Goal: Navigation & Orientation: Find specific page/section

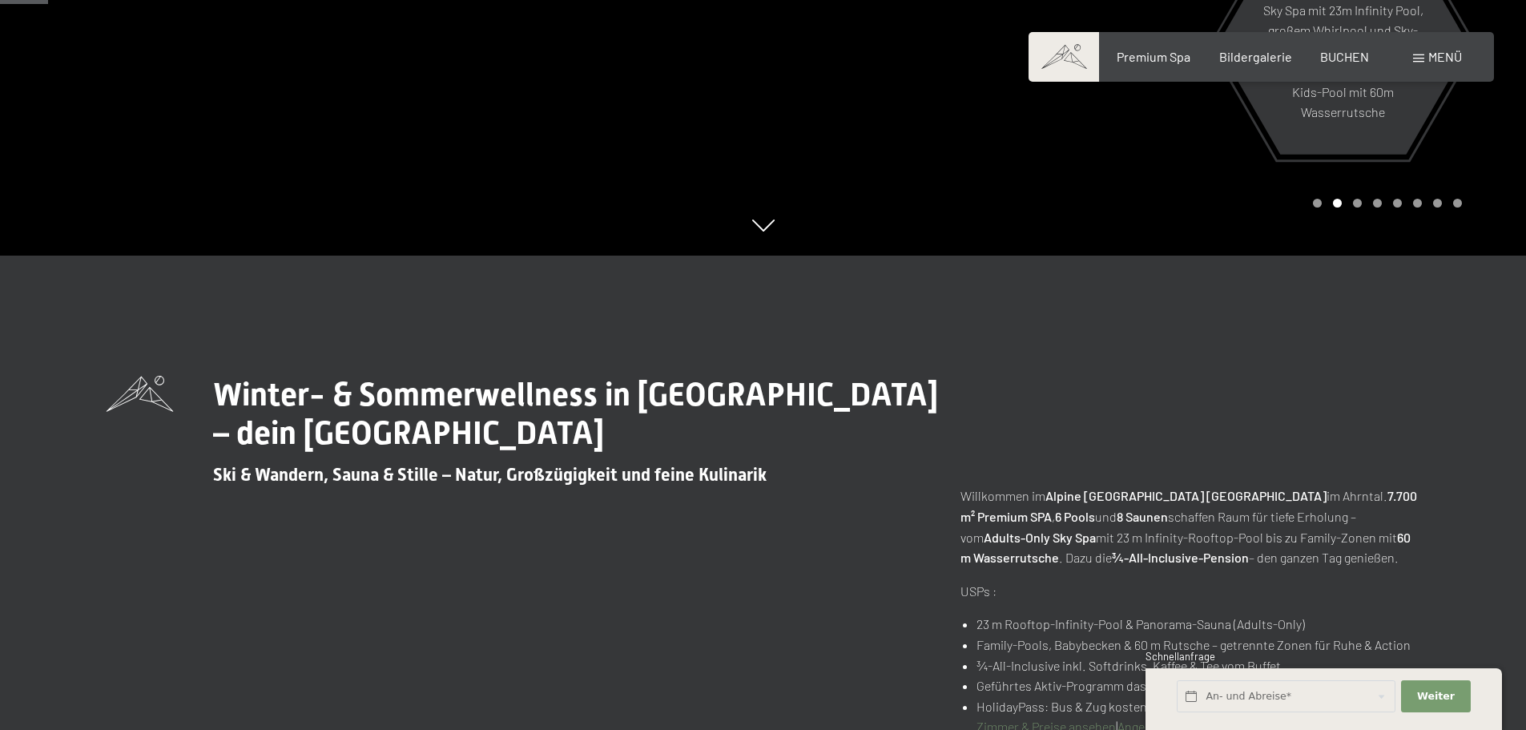
scroll to position [320, 0]
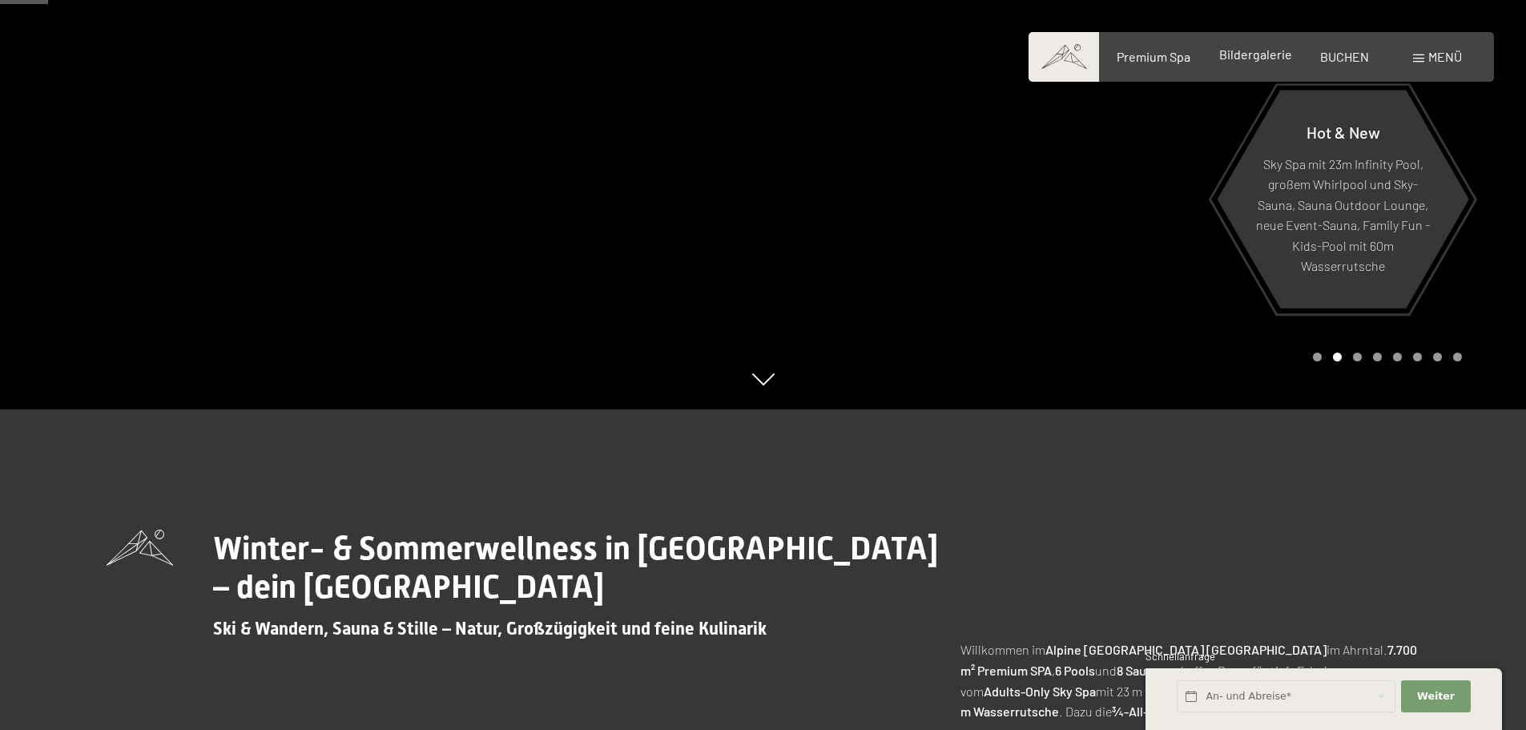
click at [1246, 62] on div "Bildergalerie" at bounding box center [1255, 55] width 73 height 18
click at [1243, 58] on span "Bildergalerie" at bounding box center [1255, 53] width 73 height 15
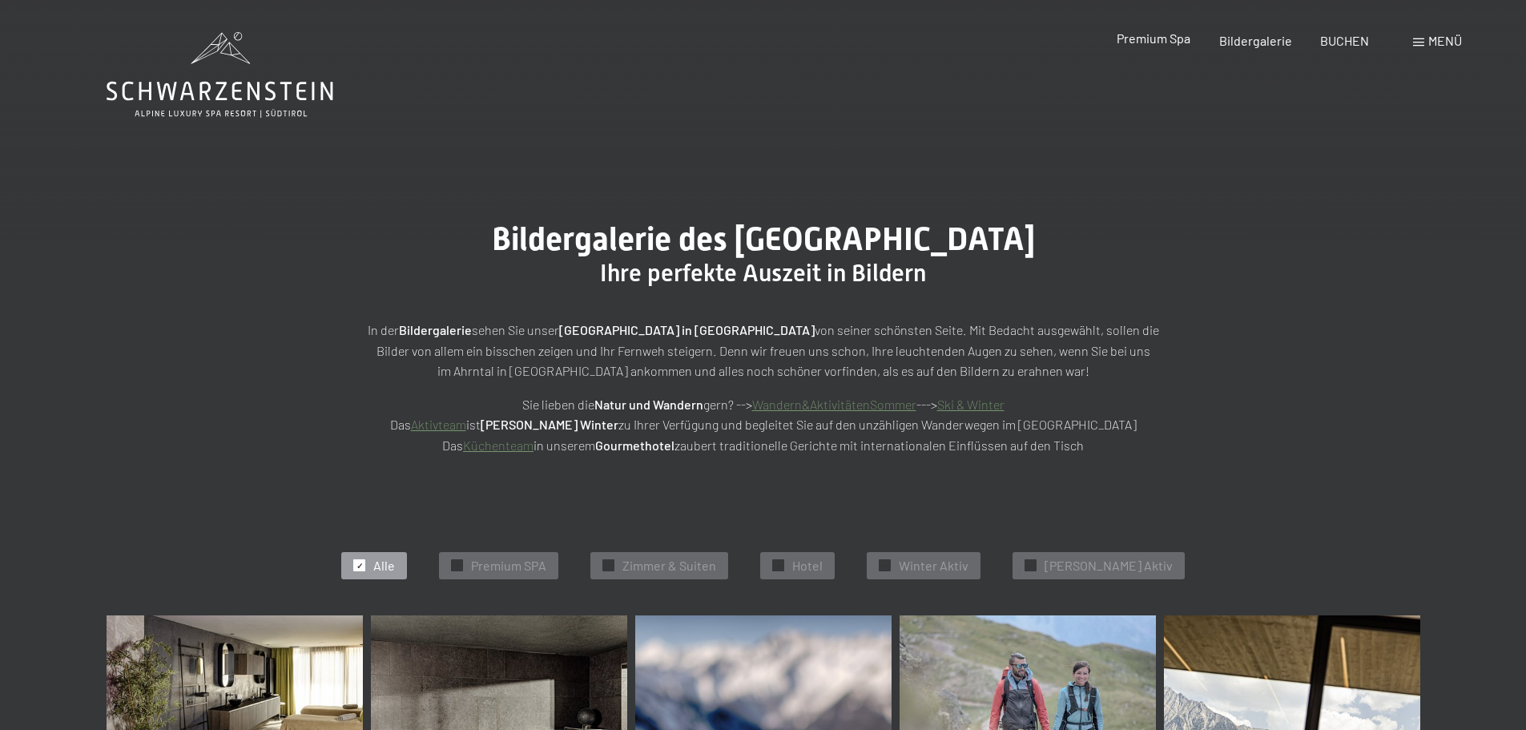
click at [1172, 40] on span "Premium Spa" at bounding box center [1154, 37] width 74 height 15
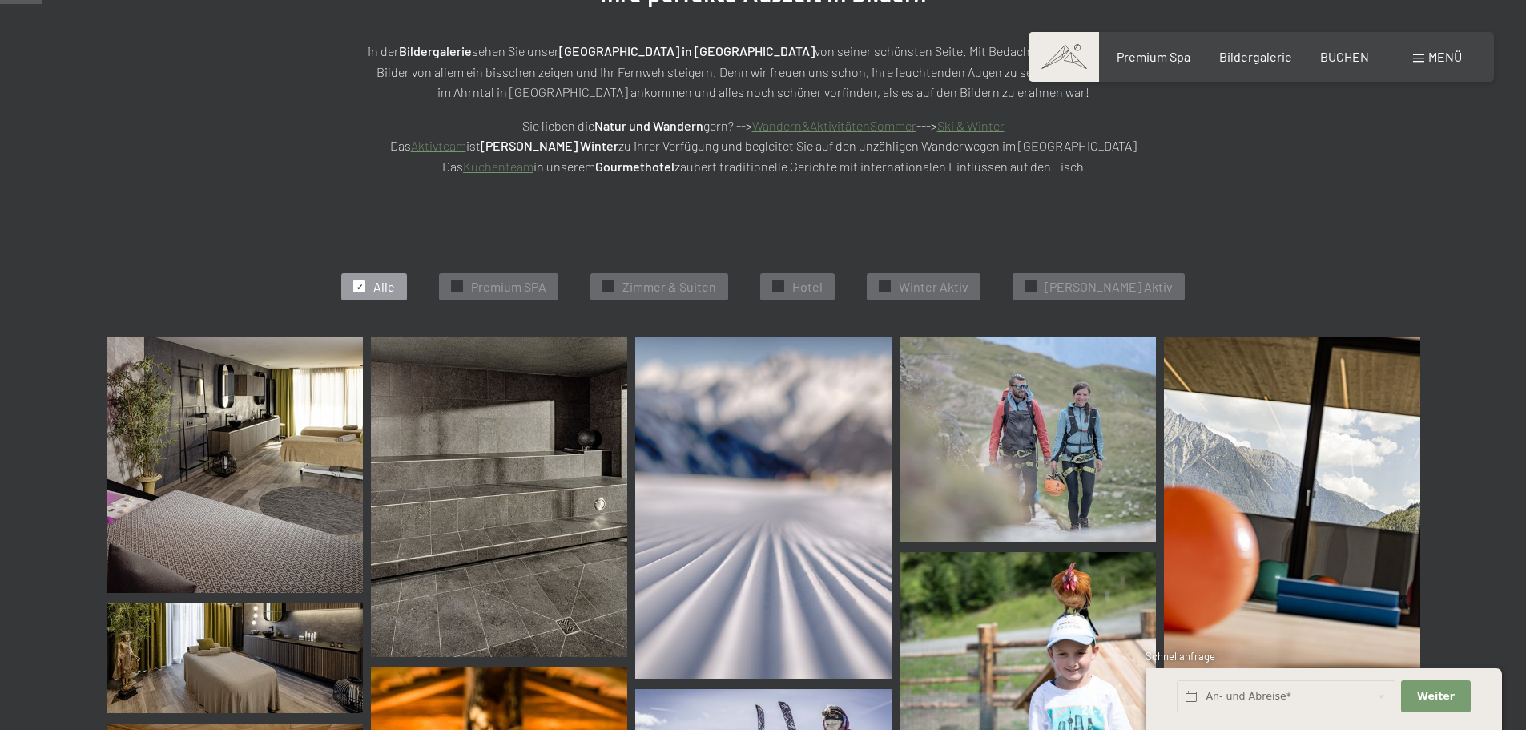
scroll to position [80, 0]
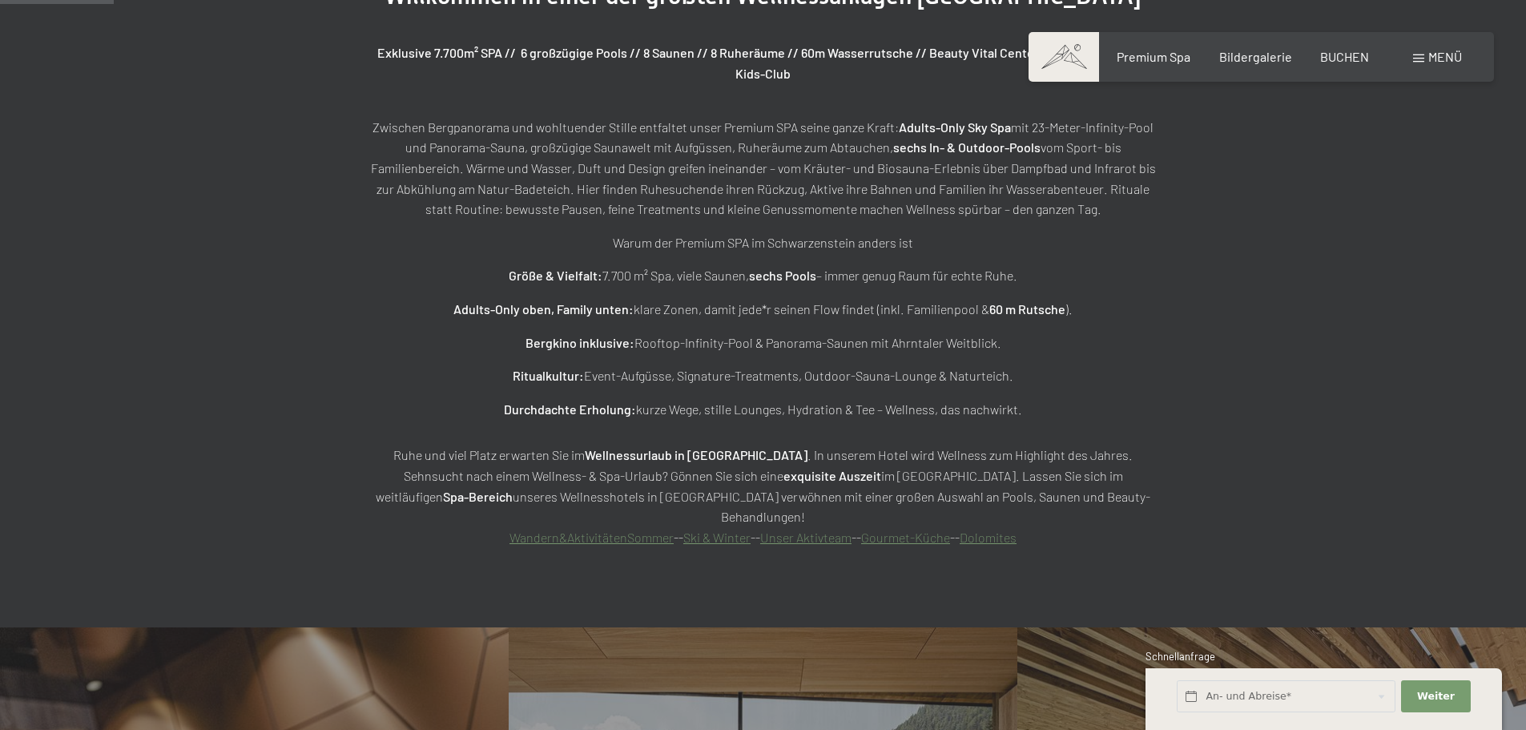
scroll to position [1042, 0]
